Goal: Task Accomplishment & Management: Use online tool/utility

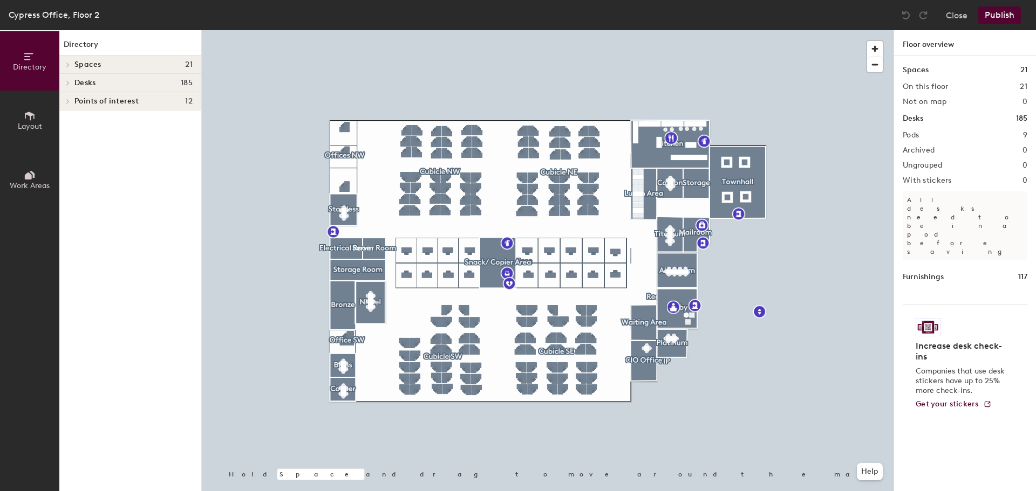
click at [69, 81] on icon at bounding box center [68, 82] width 4 height 5
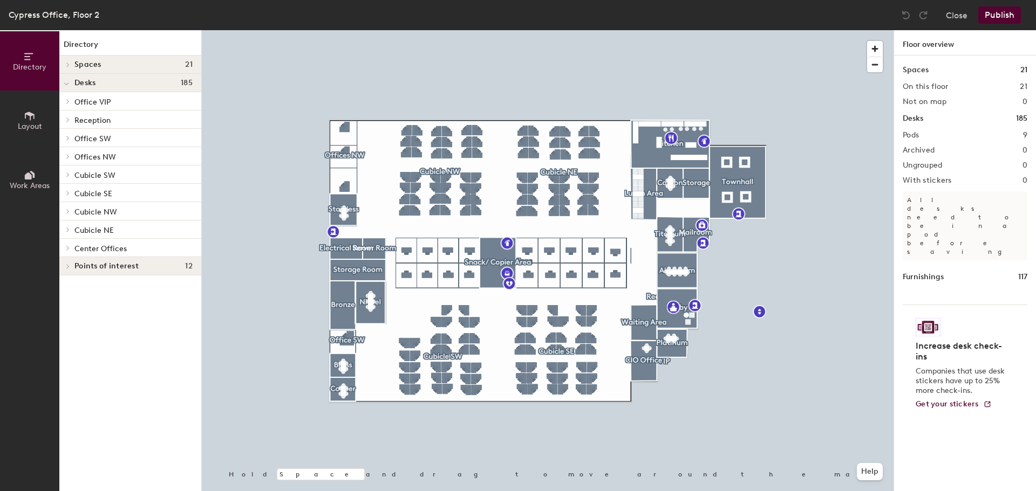
click at [67, 230] on icon at bounding box center [68, 229] width 4 height 5
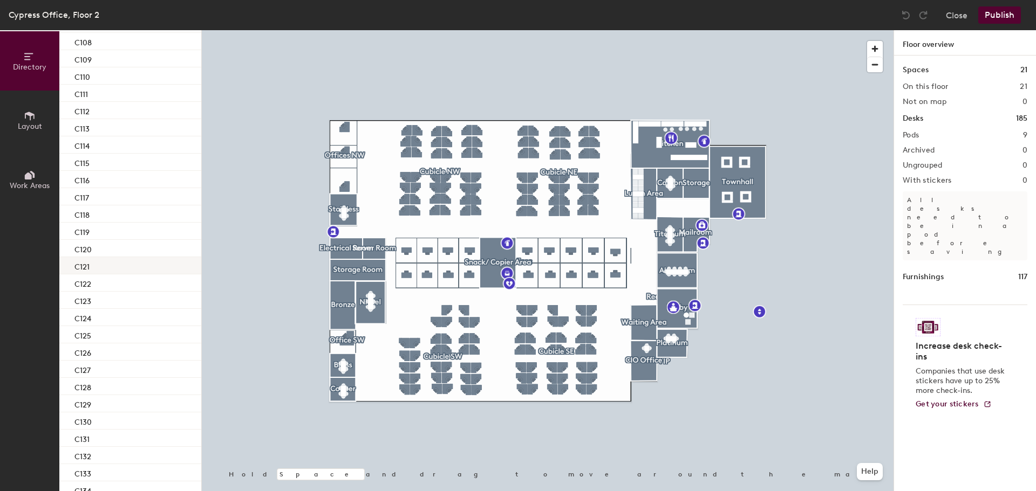
scroll to position [485, 0]
click at [90, 335] on p "C133" at bounding box center [82, 331] width 17 height 12
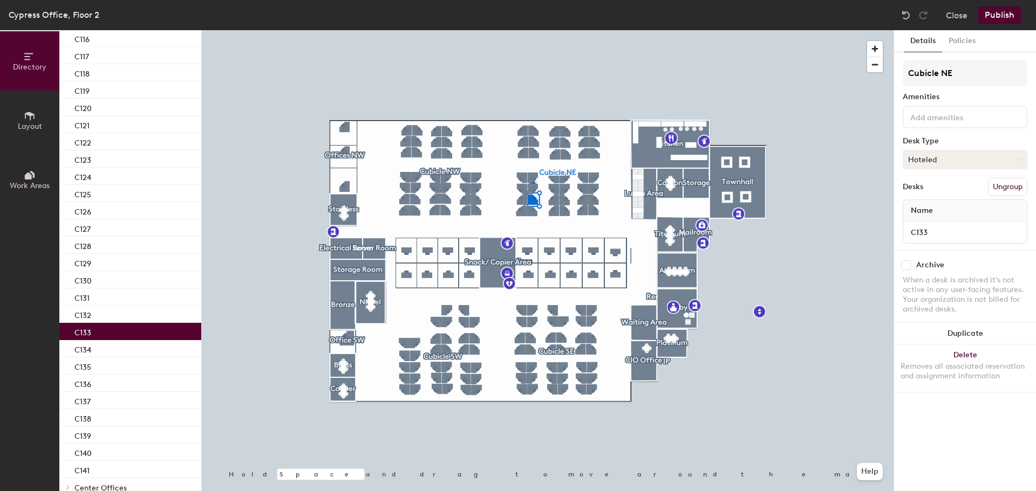
click at [935, 160] on button "Hoteled" at bounding box center [964, 159] width 125 height 19
click at [927, 193] on div "Assigned" at bounding box center [957, 193] width 108 height 16
click at [1007, 12] on button "Publish" at bounding box center [999, 14] width 43 height 17
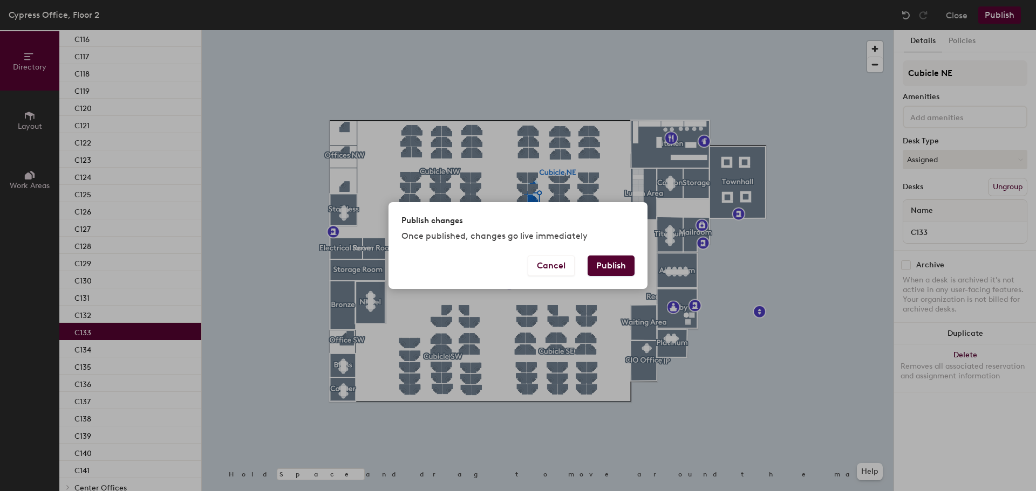
click at [614, 270] on button "Publish" at bounding box center [610, 266] width 47 height 20
